Goal: Book appointment/travel/reservation

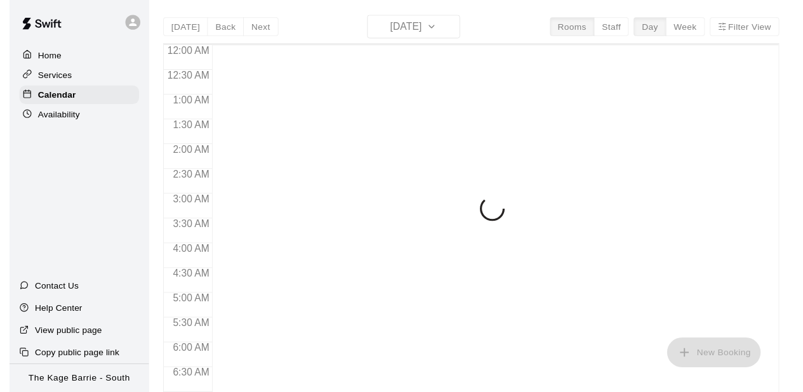
scroll to position [785, 0]
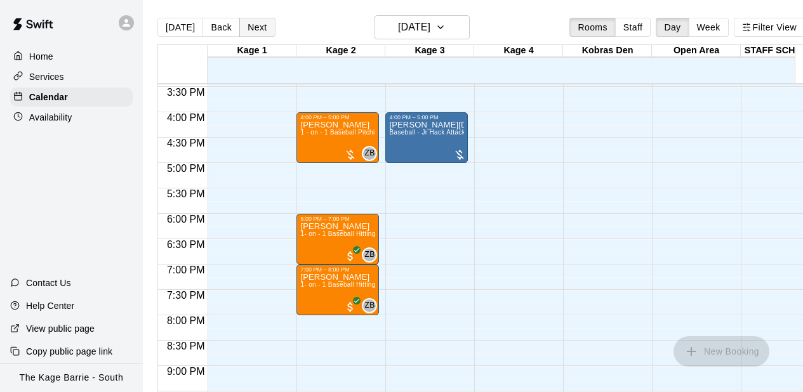
click at [255, 28] on button "Next" at bounding box center [257, 27] width 36 height 19
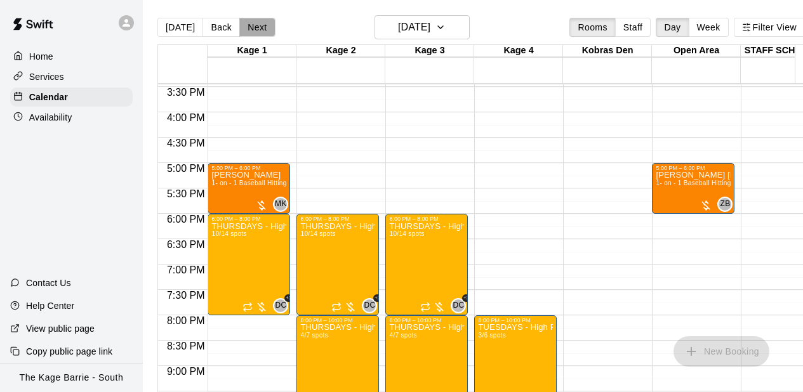
click at [255, 28] on button "Next" at bounding box center [257, 27] width 36 height 19
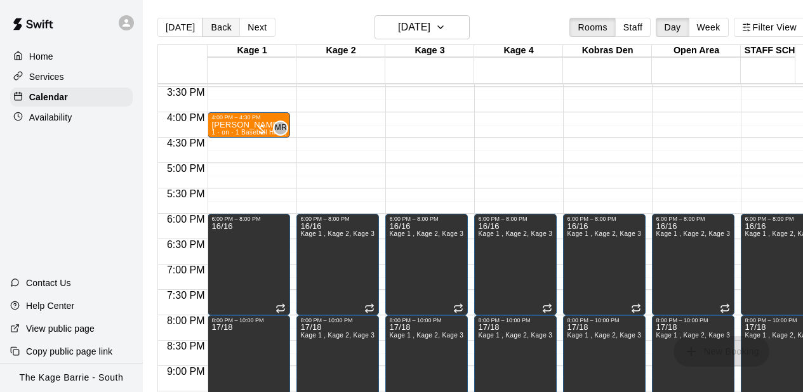
click at [224, 29] on button "Back" at bounding box center [221, 27] width 37 height 19
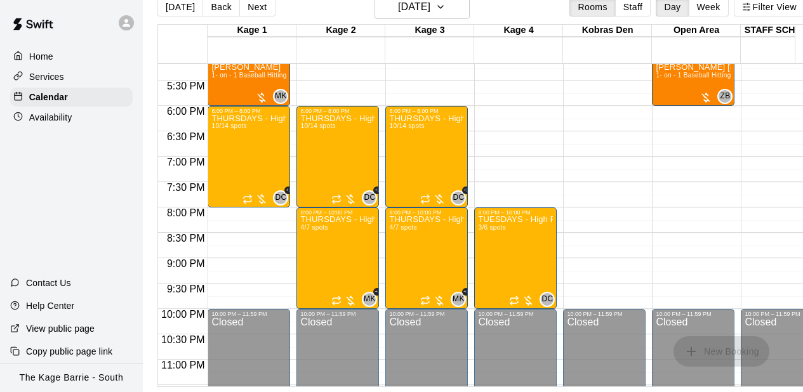
scroll to position [745, 0]
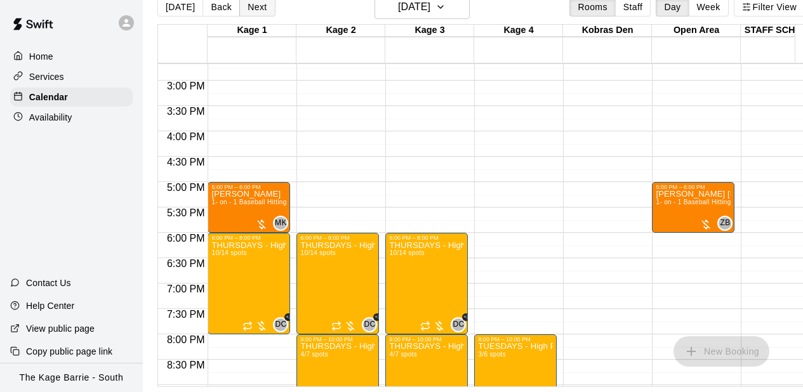
click at [264, 3] on button "Next" at bounding box center [257, 6] width 36 height 19
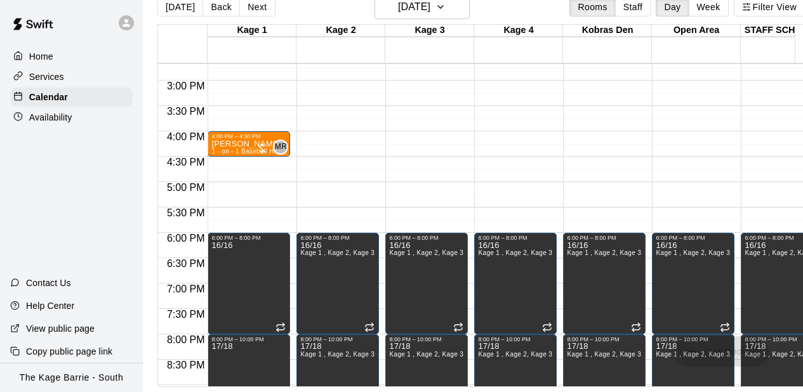
click at [262, 4] on button "Next" at bounding box center [257, 6] width 36 height 19
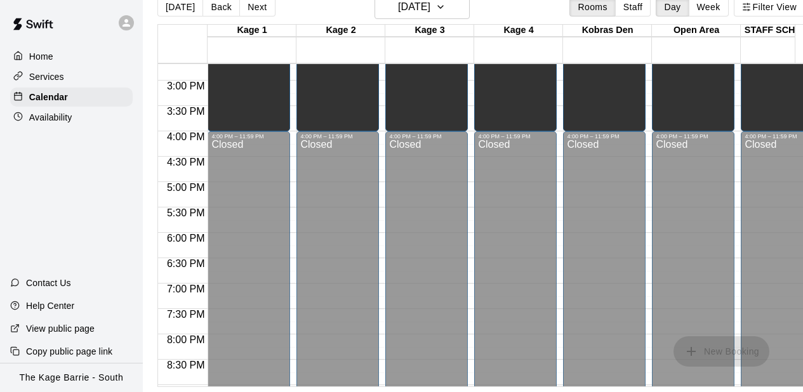
click at [371, 117] on div "Unavailable Kage 1 , Kage 2, Kage 3, Kage 4, Kobras Den, Open Area, STAFF SCHED…" at bounding box center [337, 234] width 75 height 392
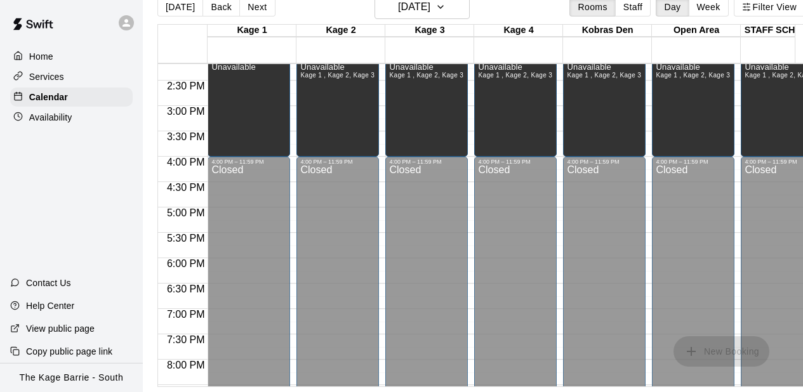
scroll to position [568, 0]
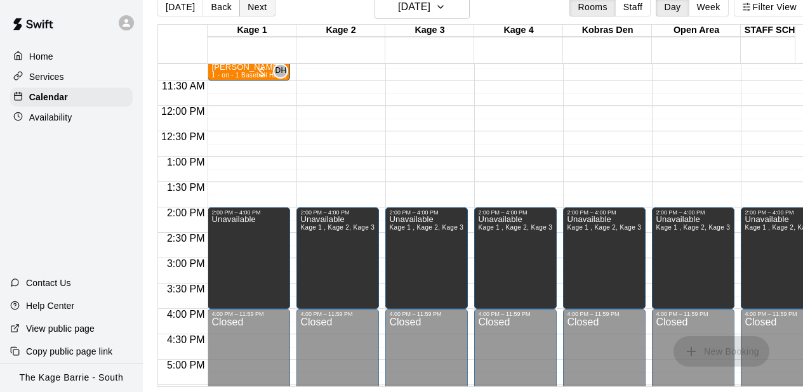
click at [260, 3] on button "Next" at bounding box center [257, 6] width 36 height 19
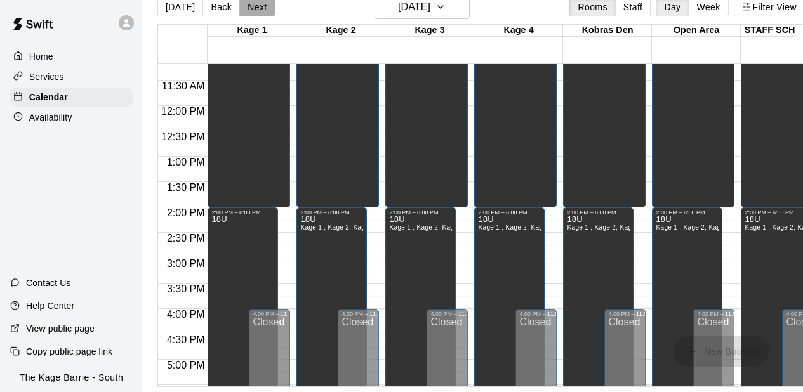
click at [246, 2] on button "Next" at bounding box center [257, 6] width 36 height 19
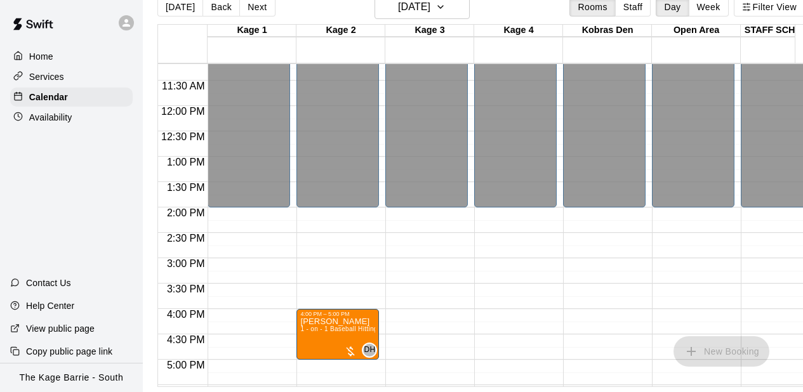
click at [325, 243] on div "12:00 AM – 2:00 PM Closed 4:00 PM – 5:00 PM [PERSON_NAME] 1 - on - 1 Baseball H…" at bounding box center [338, 105] width 83 height 1219
click at [254, 8] on button "Next" at bounding box center [257, 6] width 36 height 19
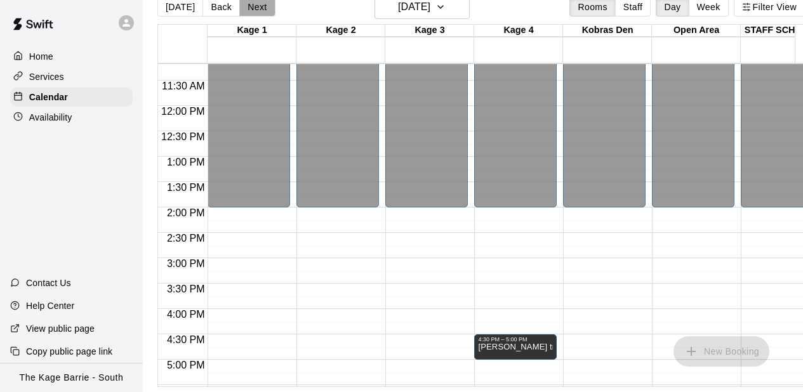
click at [254, 8] on button "Next" at bounding box center [257, 6] width 36 height 19
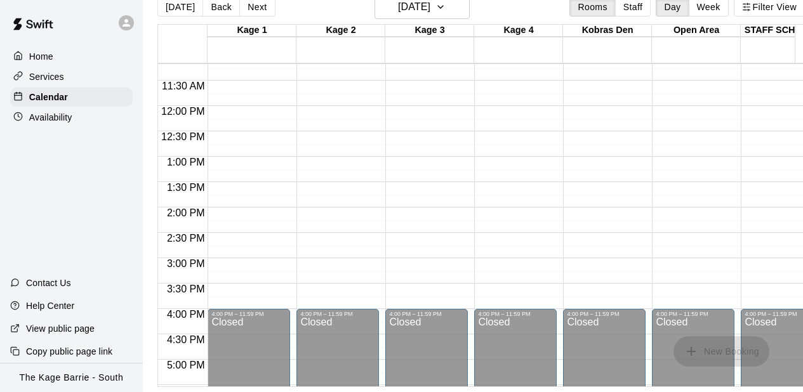
click at [291, 133] on div at bounding box center [252, 137] width 88 height 13
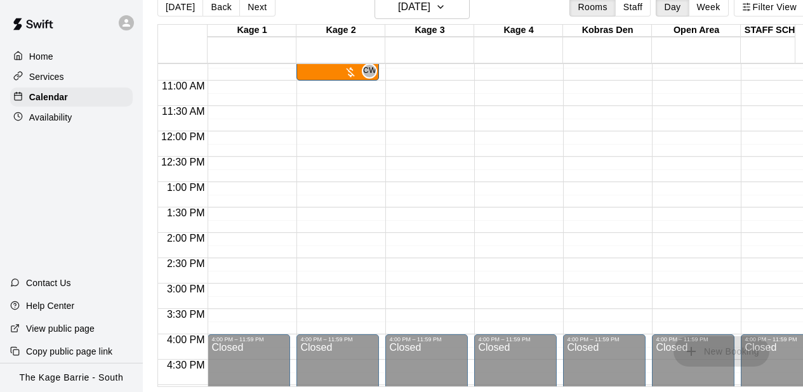
scroll to position [466, 0]
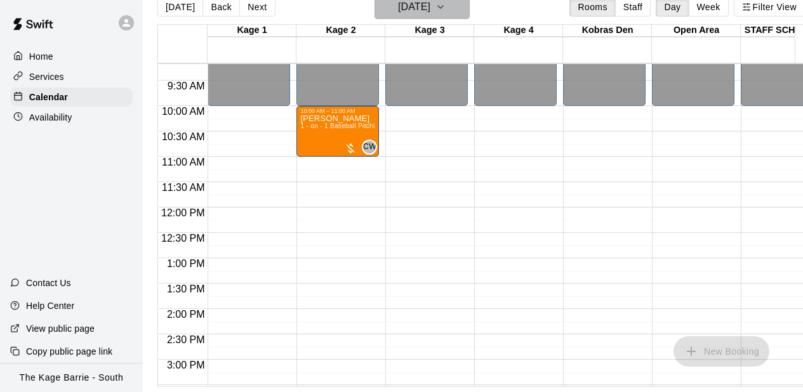
click at [443, 6] on icon "button" at bounding box center [440, 7] width 5 height 3
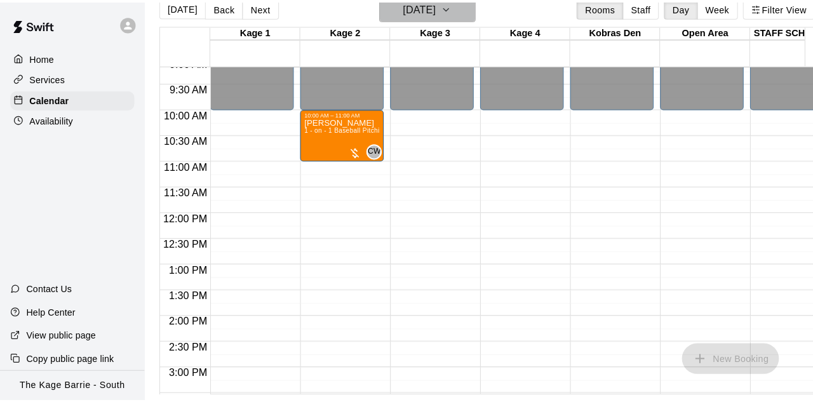
scroll to position [20, 0]
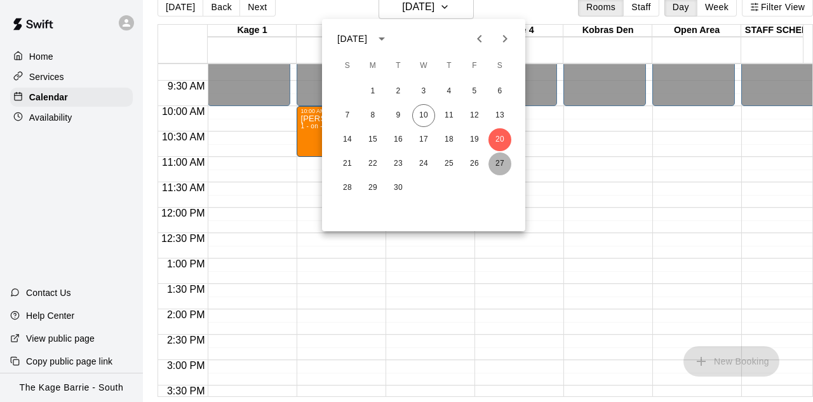
click at [498, 160] on button "27" at bounding box center [499, 163] width 23 height 23
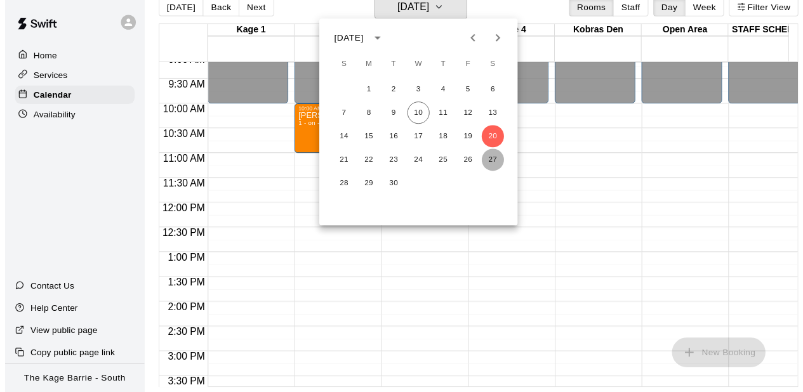
scroll to position [15, 0]
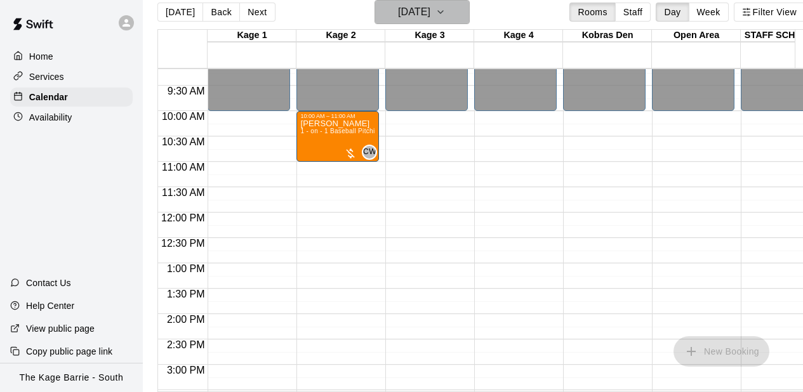
click at [458, 12] on button "[DATE]" at bounding box center [422, 12] width 95 height 24
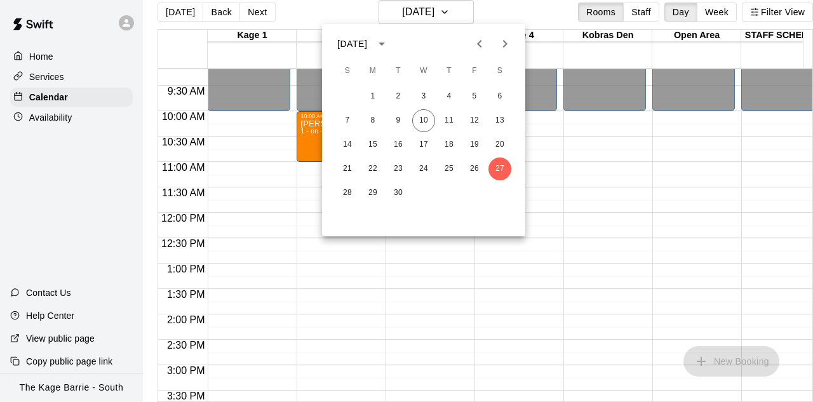
click at [507, 41] on icon "Next month" at bounding box center [504, 43] width 15 height 15
click at [495, 93] on button "4" at bounding box center [499, 96] width 23 height 23
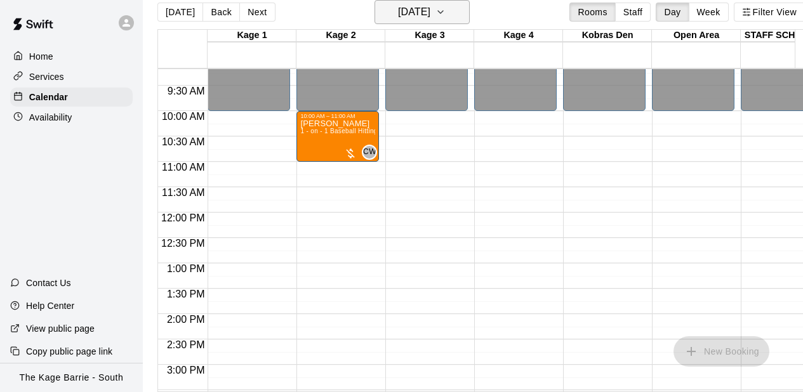
click at [446, 11] on icon "button" at bounding box center [441, 11] width 10 height 15
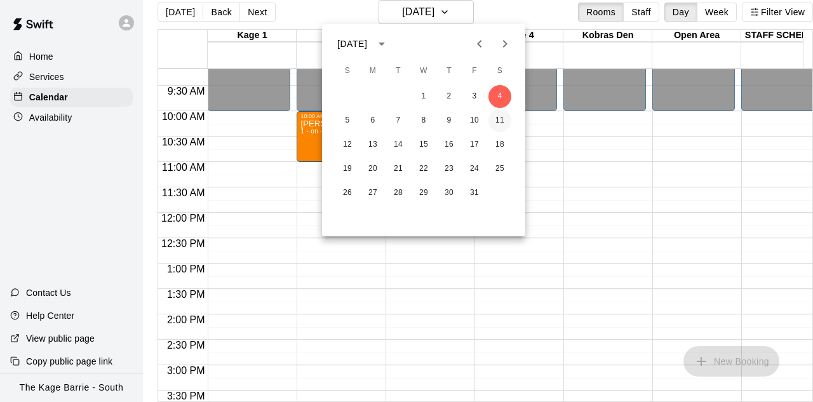
click at [502, 119] on button "11" at bounding box center [499, 120] width 23 height 23
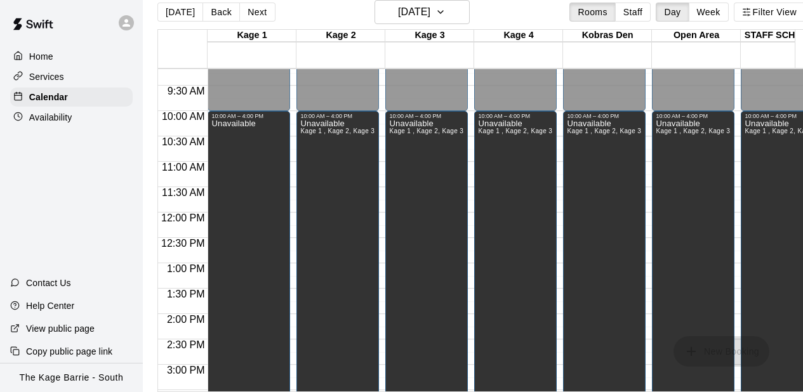
click at [445, 178] on div "Unavailable Kage 1 , Kage 2, Kage 3, Kage 4, Kobras Den, Open Area, STAFF SCHED…" at bounding box center [426, 315] width 75 height 392
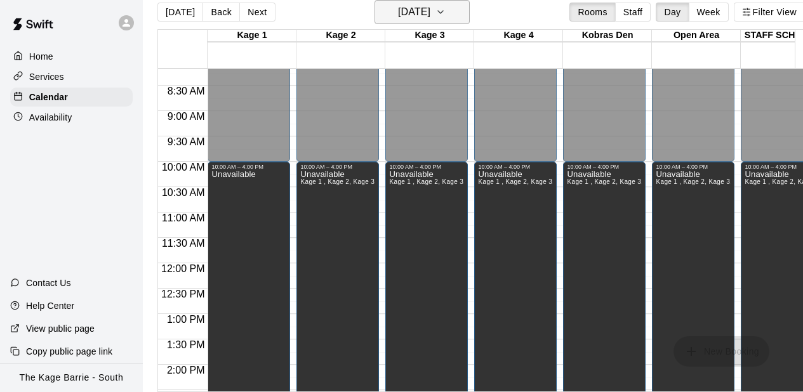
click at [453, 11] on button "[DATE]" at bounding box center [422, 12] width 95 height 24
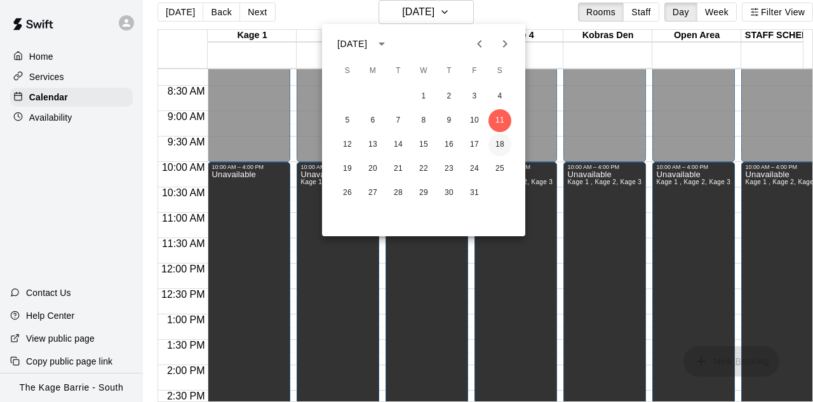
click at [501, 141] on button "18" at bounding box center [499, 144] width 23 height 23
